Goal: Find specific page/section: Find specific page/section

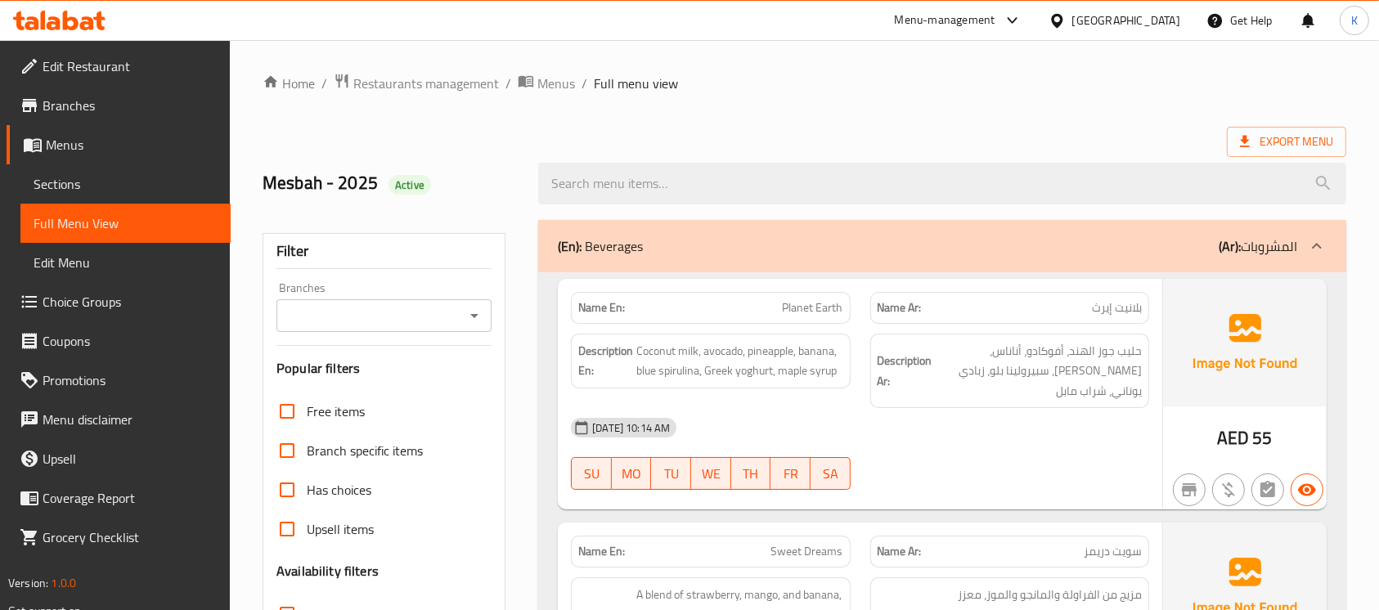
click at [77, 18] on icon at bounding box center [59, 21] width 92 height 20
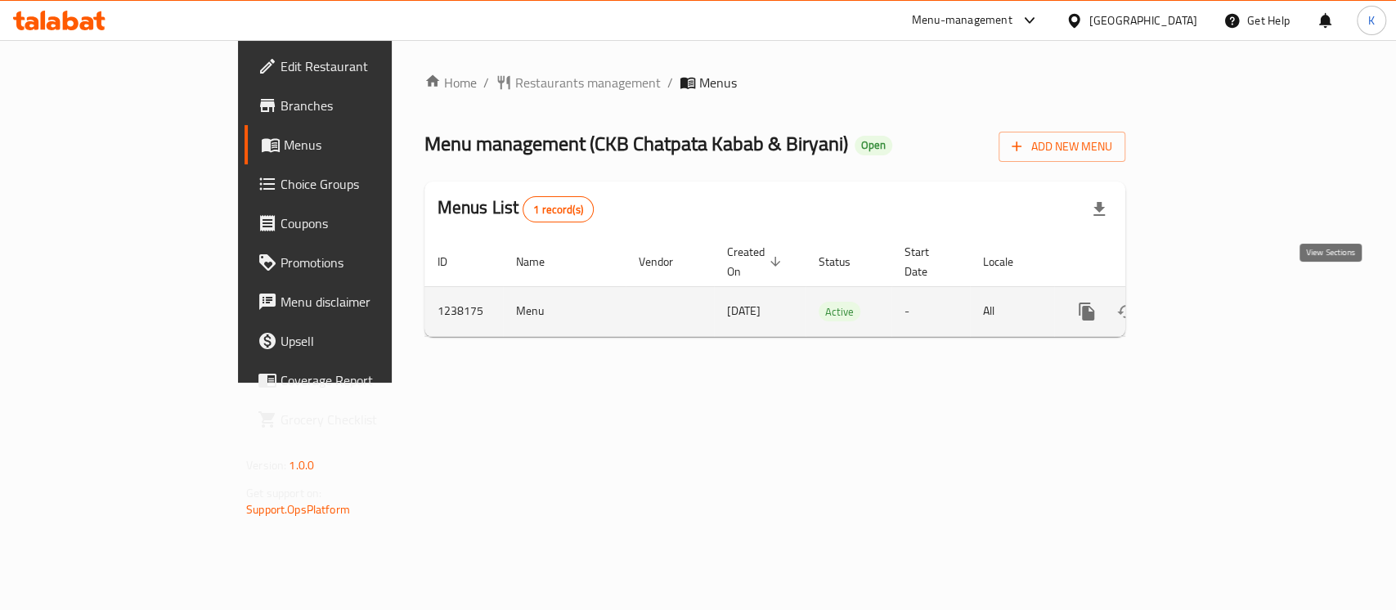
click at [1224, 301] on link "enhanced table" at bounding box center [1204, 311] width 39 height 39
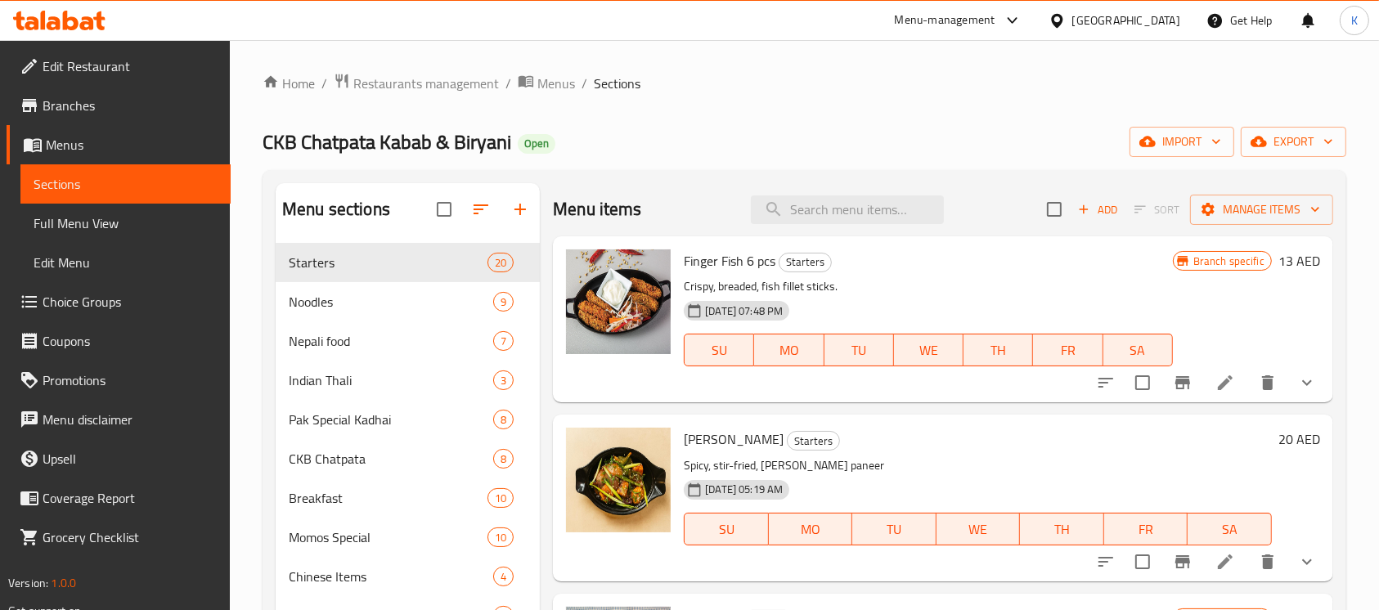
click at [88, 29] on icon at bounding box center [87, 23] width 14 height 14
